Goal: Check status: Check status

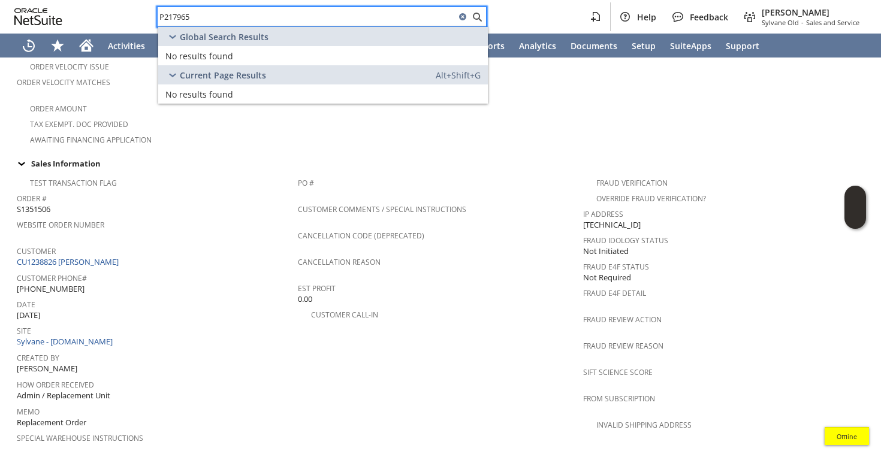
type input "P217965"
click at [283, 40] on div "Global Search Results" at bounding box center [323, 36] width 330 height 19
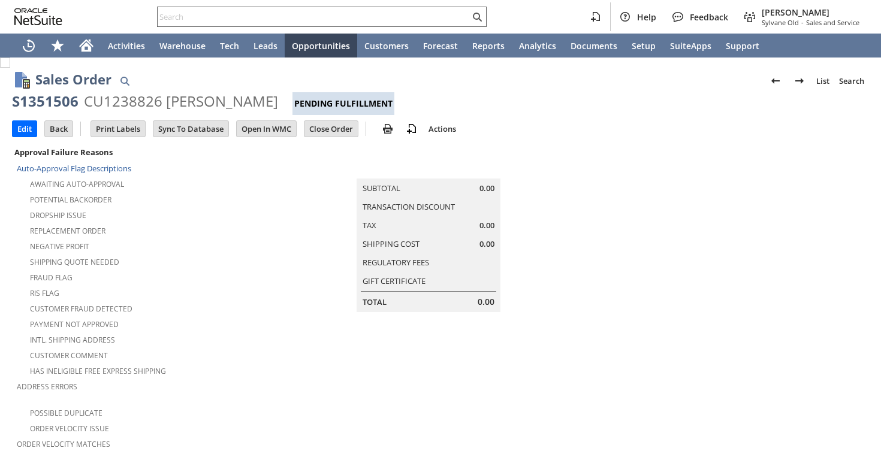
click at [248, 19] on input "text" at bounding box center [314, 17] width 312 height 14
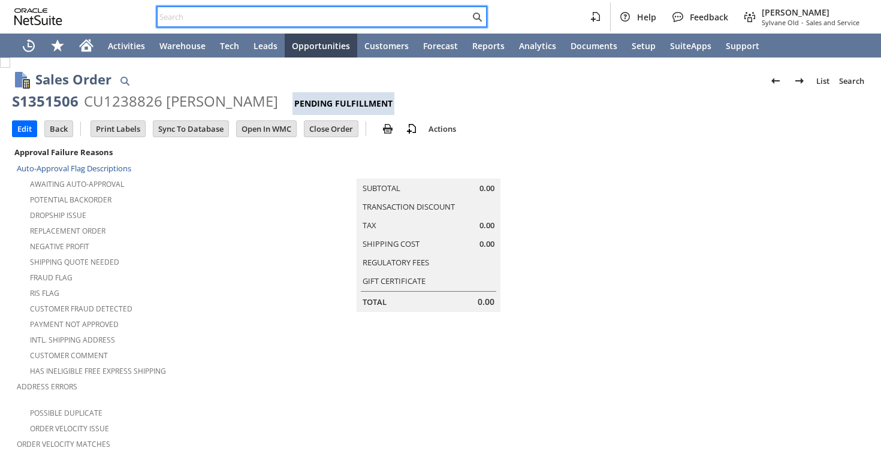
paste input "P217965"
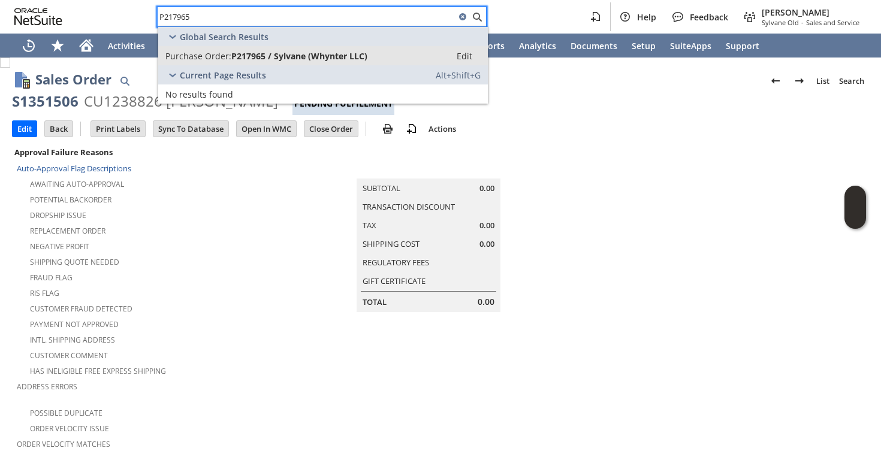
type input "P217965"
click at [248, 58] on span "P217965 / Sylvane (Whynter LLC)" at bounding box center [299, 55] width 136 height 11
